Goal: Navigation & Orientation: Find specific page/section

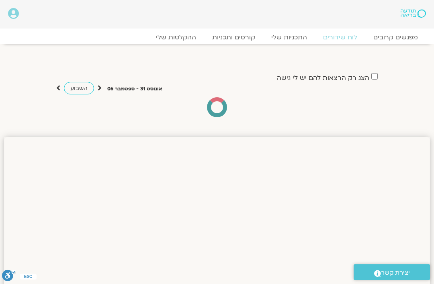
click at [333, 37] on link "לוח שידורים" at bounding box center [340, 37] width 50 height 8
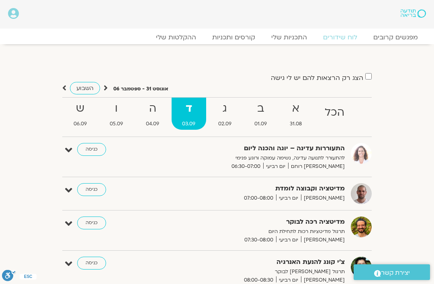
click at [259, 117] on strong "ב" at bounding box center [261, 109] width 34 height 18
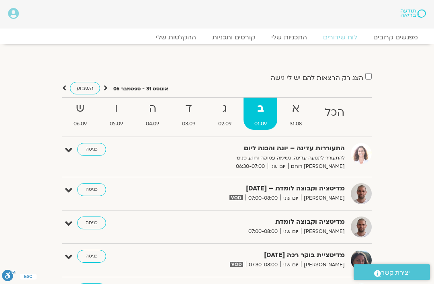
click at [148, 116] on strong "ה" at bounding box center [153, 109] width 35 height 18
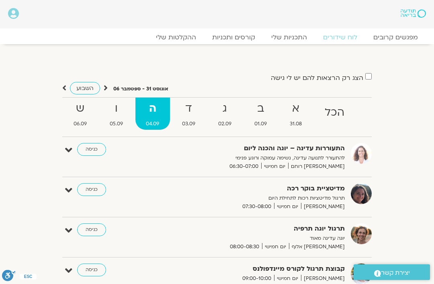
click at [190, 118] on link "ד 03.09" at bounding box center [189, 114] width 35 height 32
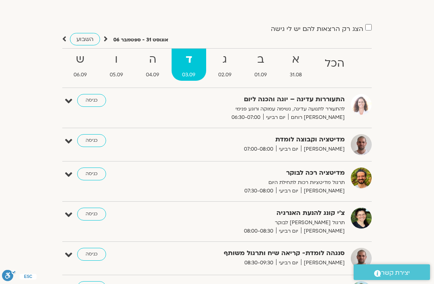
scroll to position [47, 0]
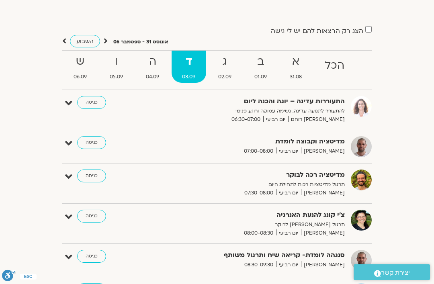
click at [151, 68] on strong "ה" at bounding box center [153, 62] width 35 height 18
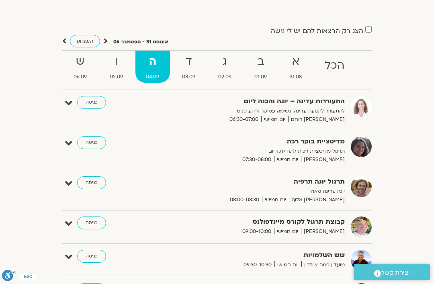
click at [117, 65] on strong "ו" at bounding box center [116, 62] width 35 height 18
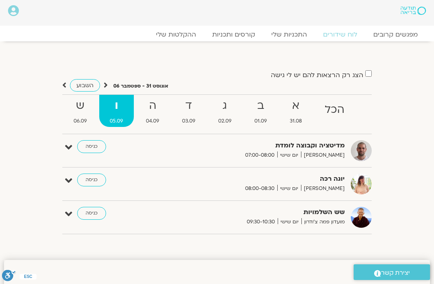
scroll to position [0, 0]
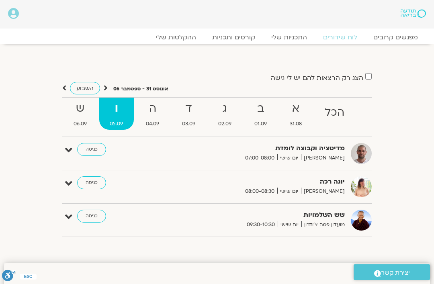
click at [173, 39] on link "ההקלטות שלי" at bounding box center [176, 37] width 56 height 8
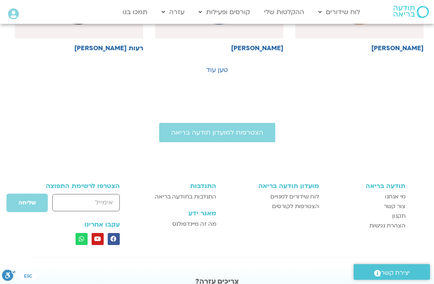
scroll to position [655, 0]
click at [242, 130] on span "הצטרפות למועדון תודעה בריאה" at bounding box center [217, 132] width 92 height 7
click at [214, 74] on link "טען עוד" at bounding box center [217, 70] width 22 height 9
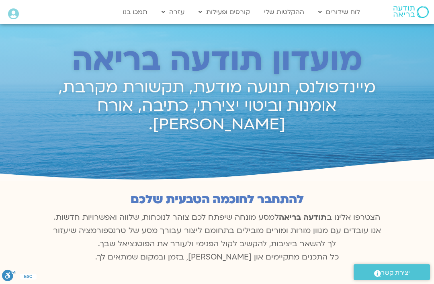
scroll to position [412, 0]
click at [377, 25] on link "לוח שידורים יומי" at bounding box center [358, 29] width 88 height 18
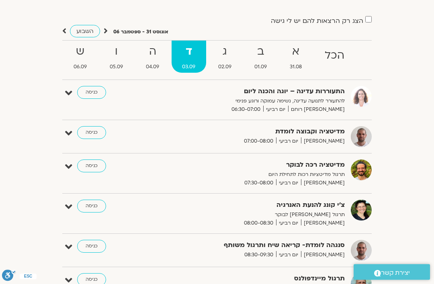
scroll to position [57, 0]
click at [93, 251] on link "כניסה" at bounding box center [91, 246] width 29 height 13
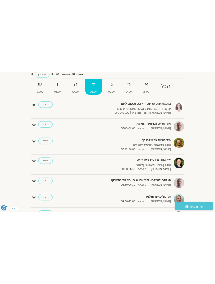
scroll to position [0, 0]
